Goal: Transaction & Acquisition: Purchase product/service

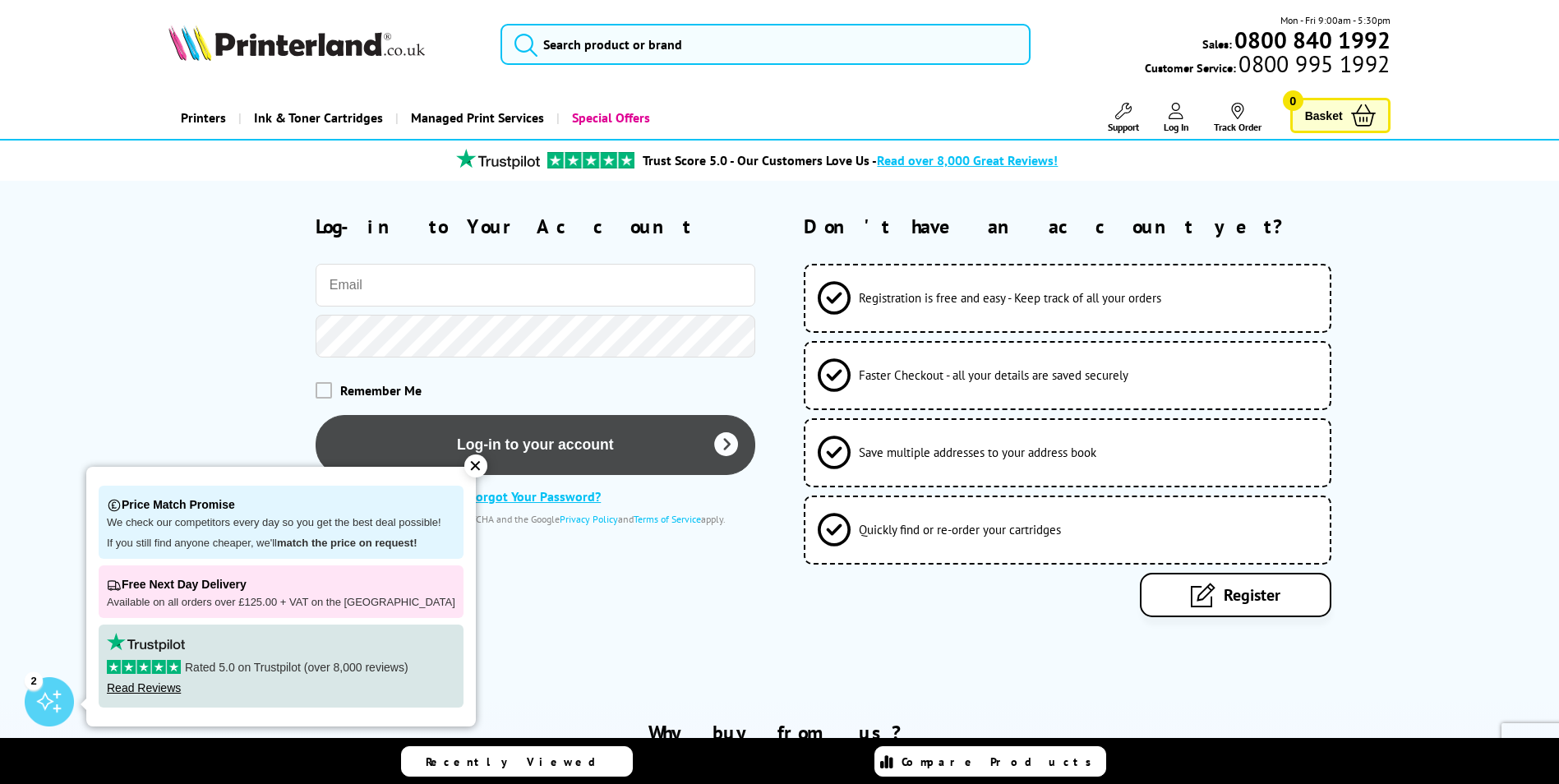
type input "[PERSON_NAME][EMAIL_ADDRESS][DOMAIN_NAME]"
click at [548, 440] on button "Log-in to your account" at bounding box center [535, 445] width 439 height 60
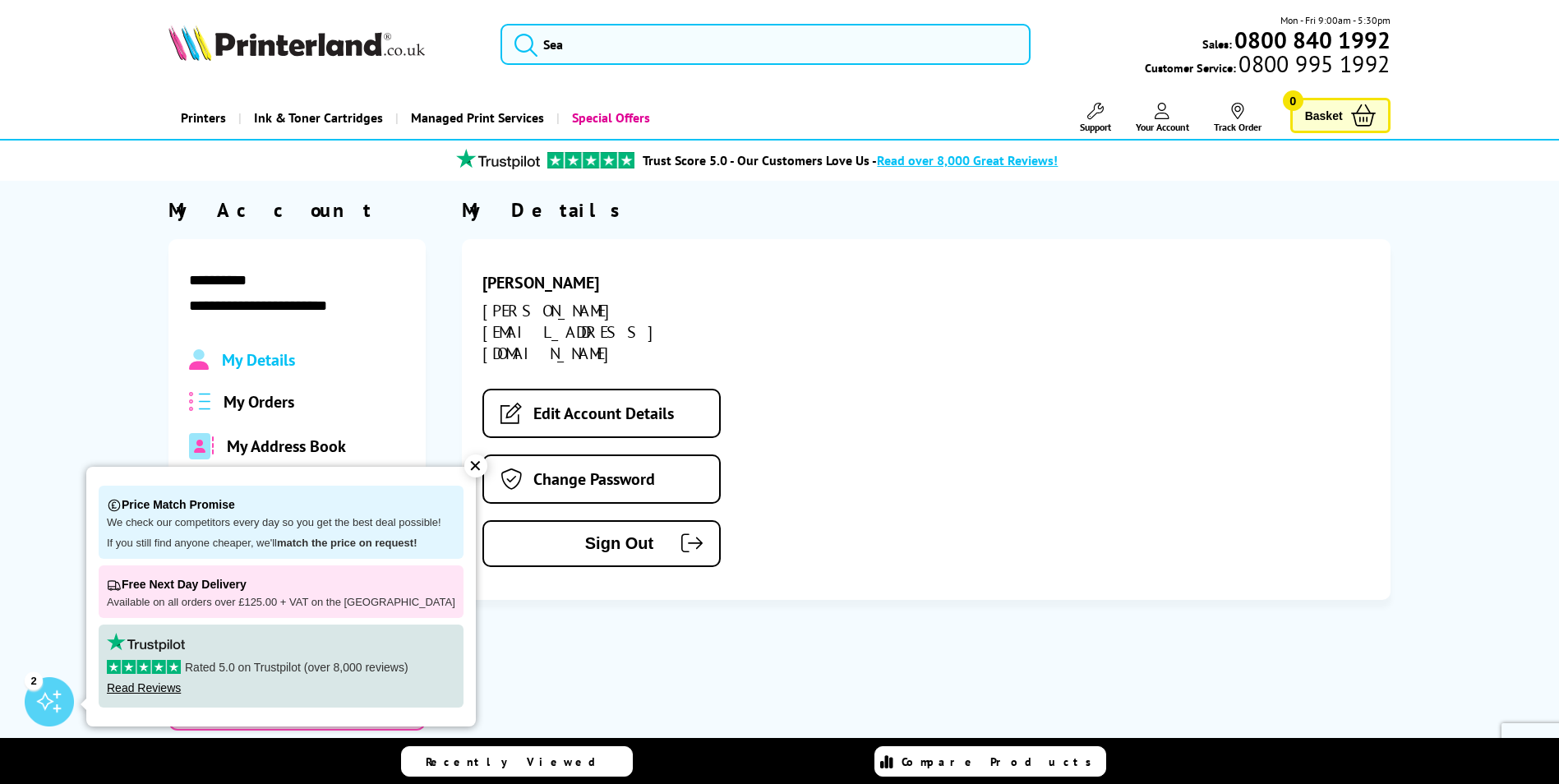
click at [289, 400] on span "My Orders" at bounding box center [259, 401] width 71 height 22
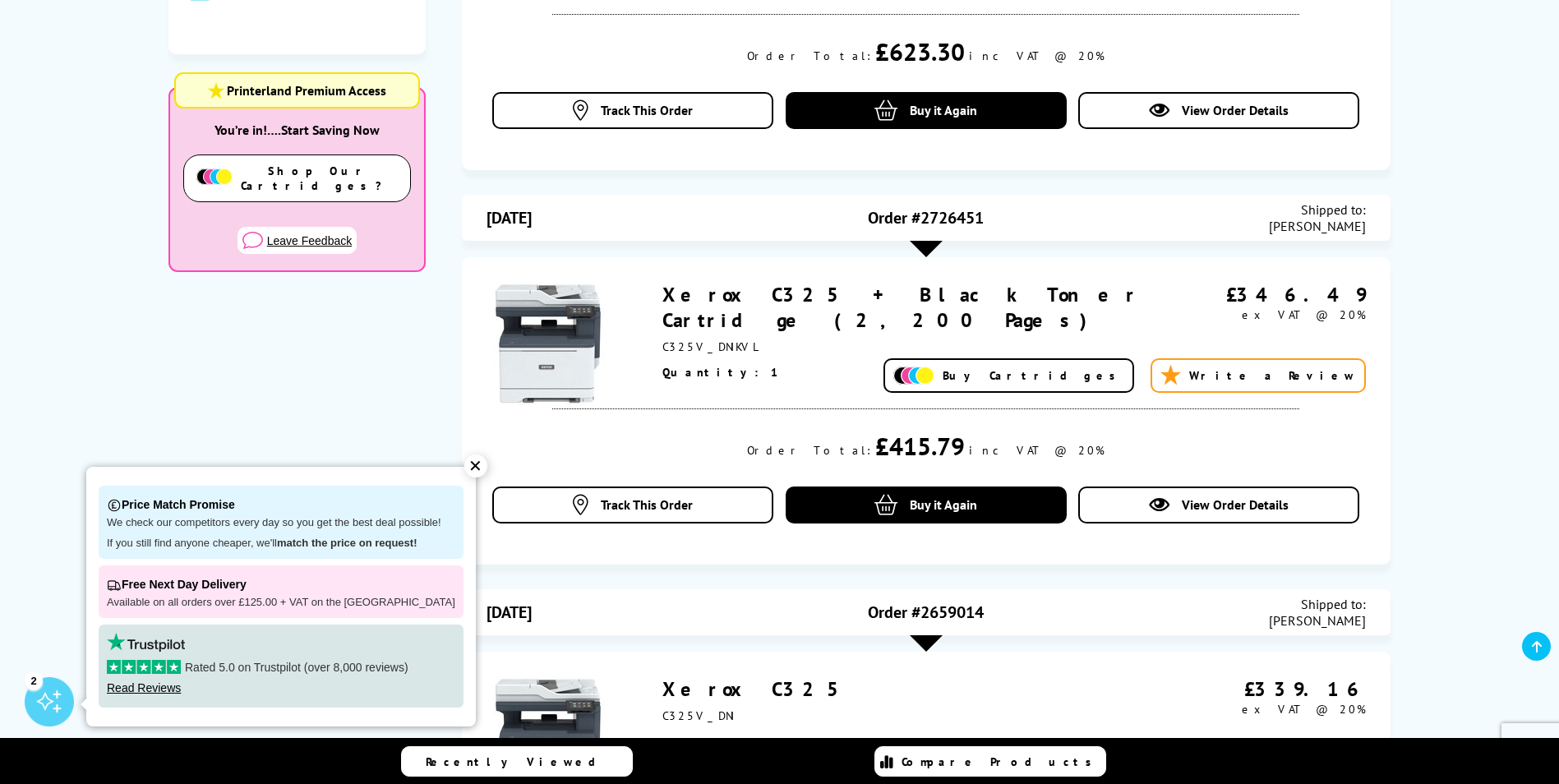
scroll to position [493, 0]
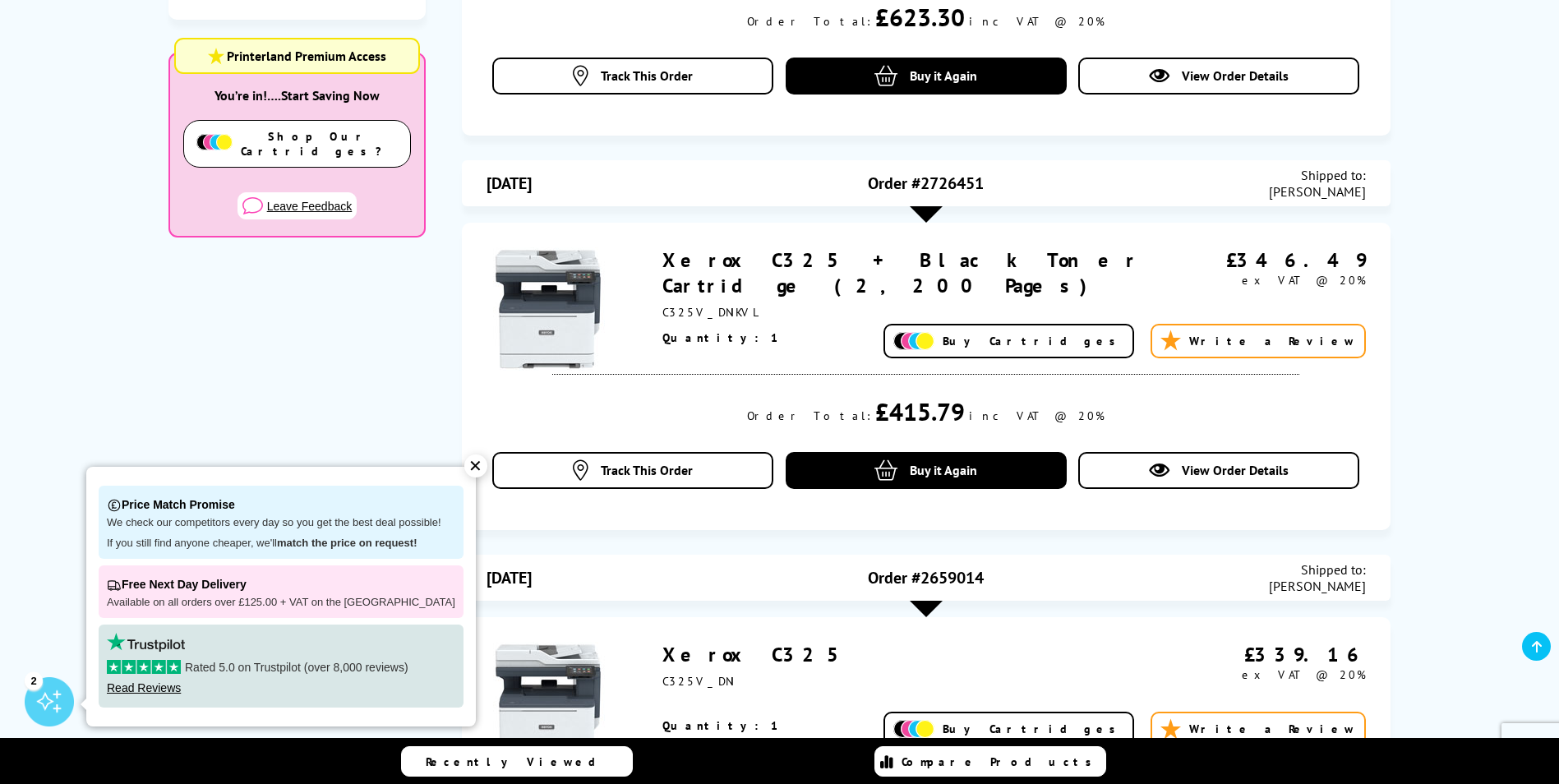
click at [1105, 333] on span "Buy Cartridges" at bounding box center [1034, 341] width 181 height 15
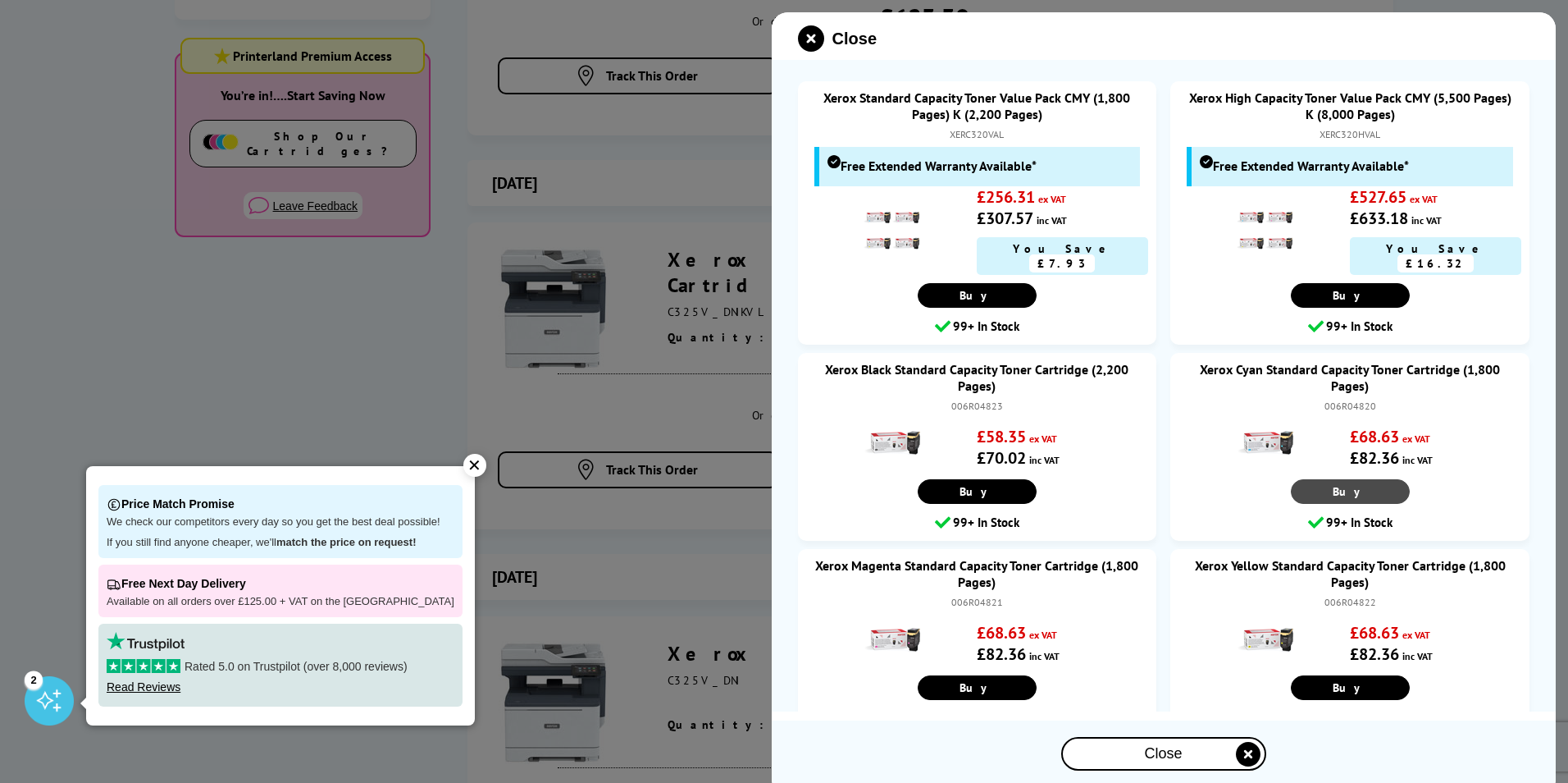
click at [1368, 486] on link "Buy" at bounding box center [1350, 491] width 119 height 25
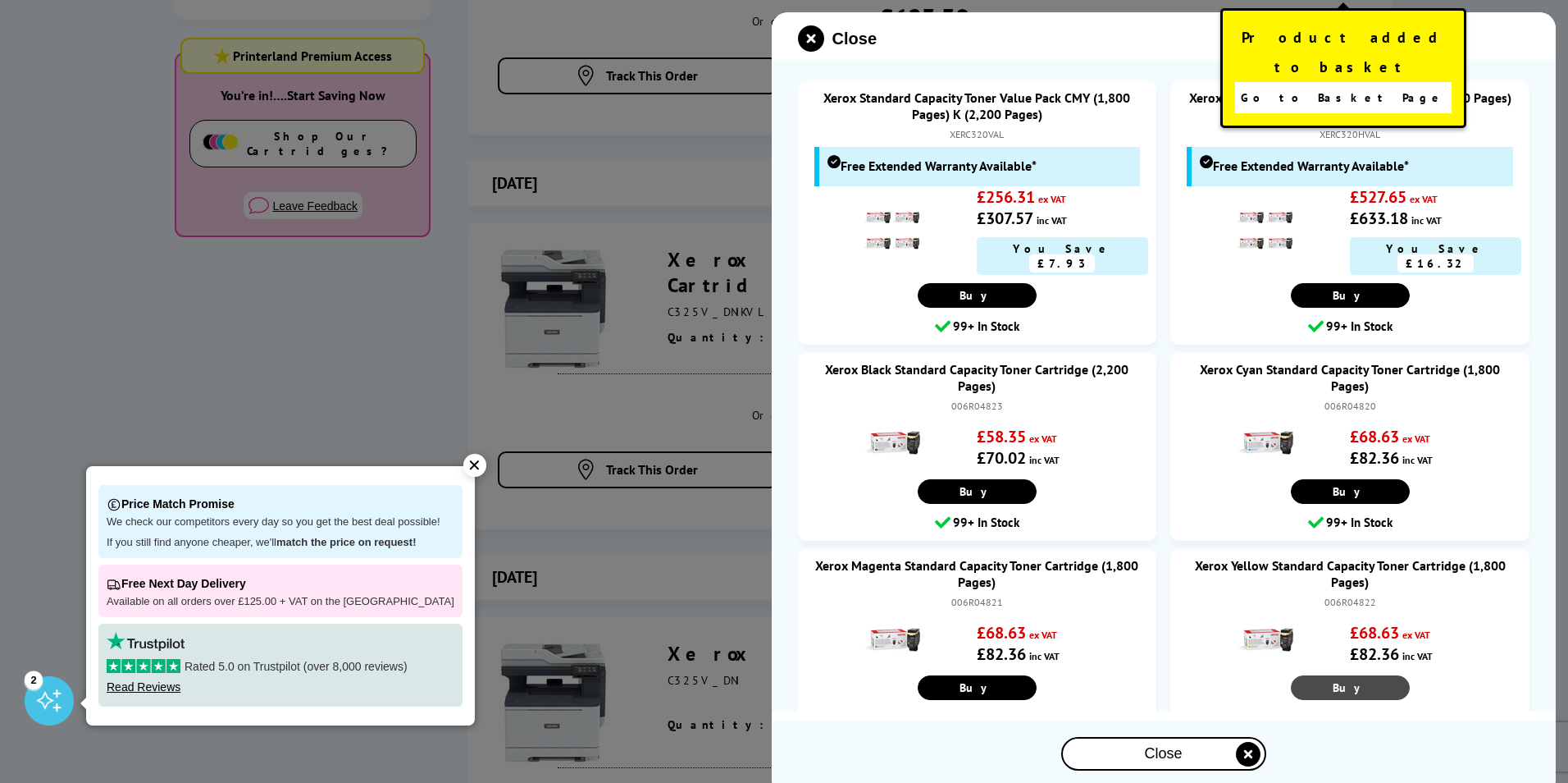
click at [1347, 680] on span "Buy" at bounding box center [1350, 688] width 35 height 15
click at [239, 313] on div at bounding box center [784, 392] width 1568 height 783
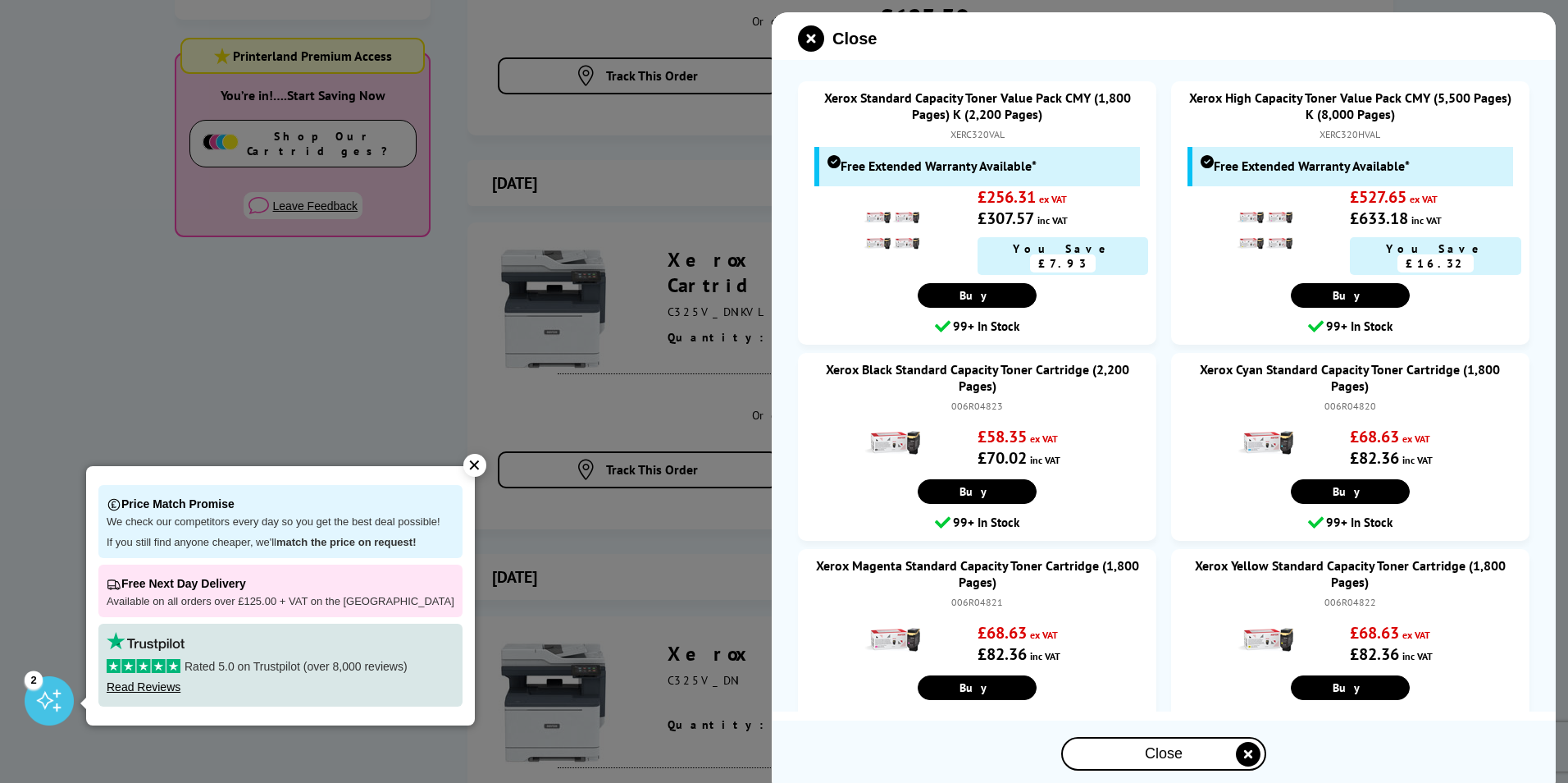
click at [1244, 761] on icon "close modal" at bounding box center [1248, 754] width 25 height 25
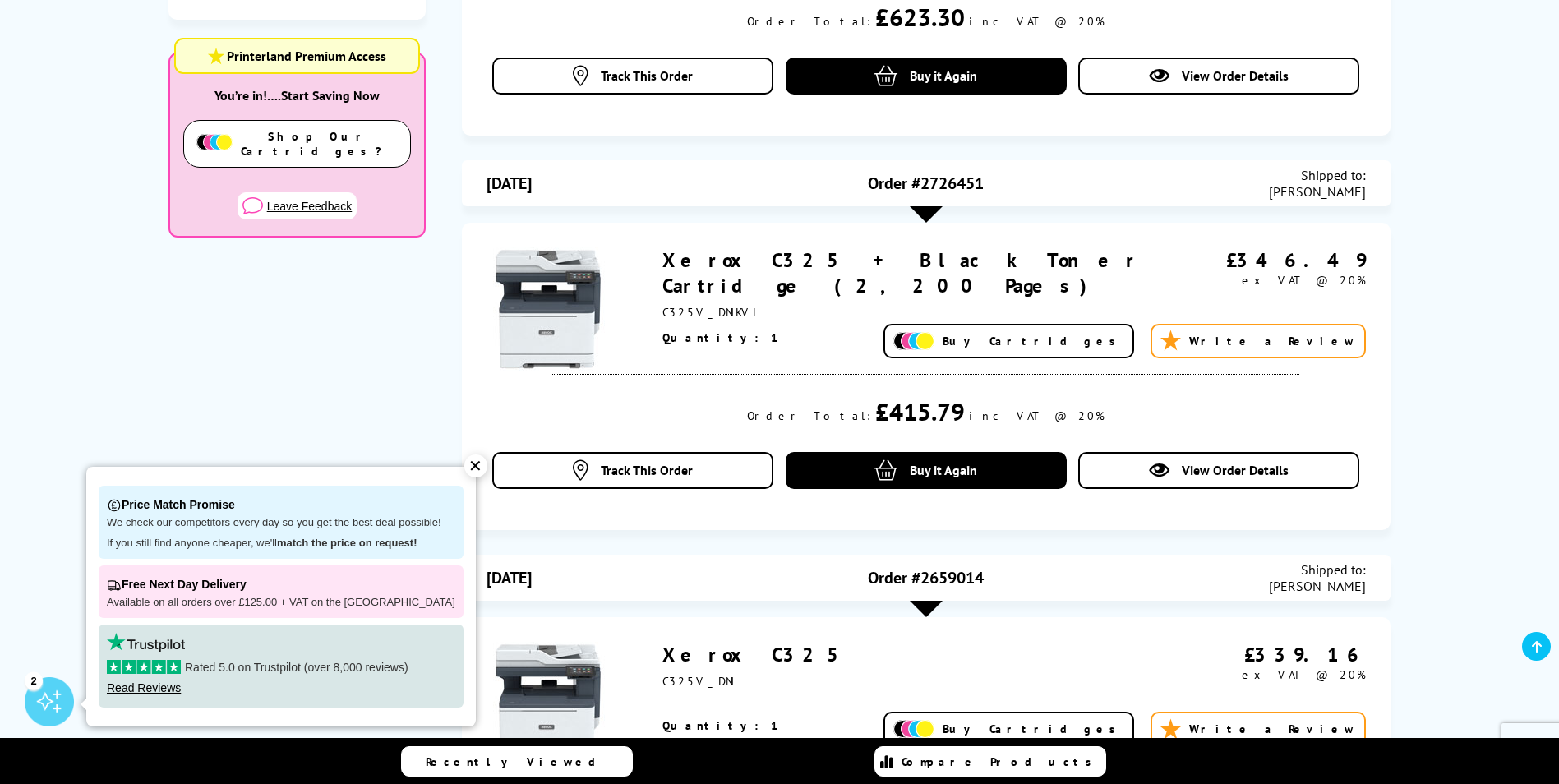
scroll to position [0, 0]
